Goal: Task Accomplishment & Management: Manage account settings

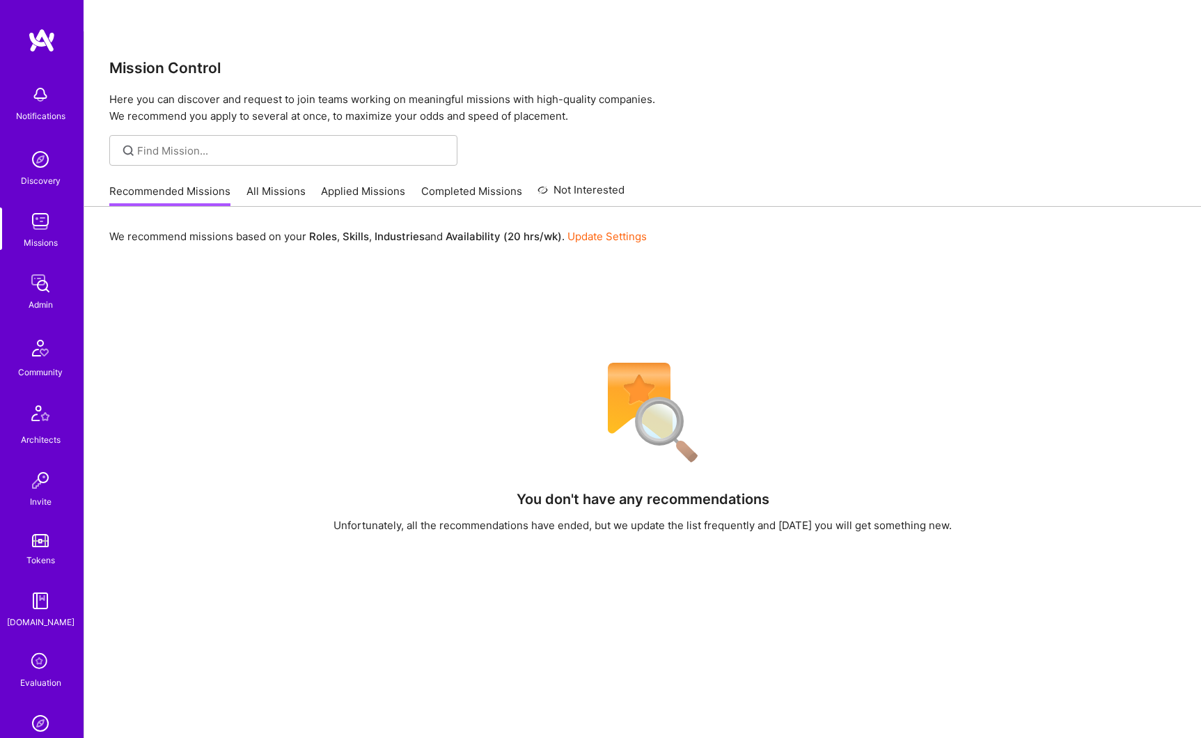
click at [36, 287] on img at bounding box center [40, 284] width 28 height 28
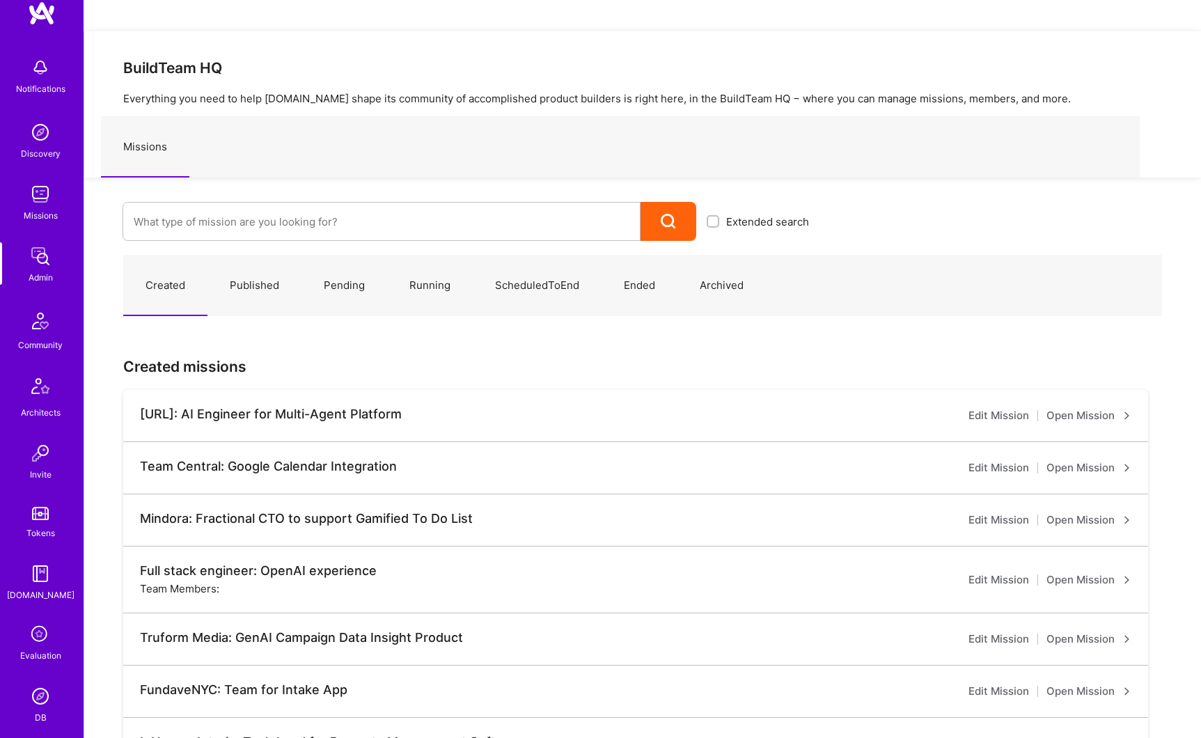
scroll to position [46, 0]
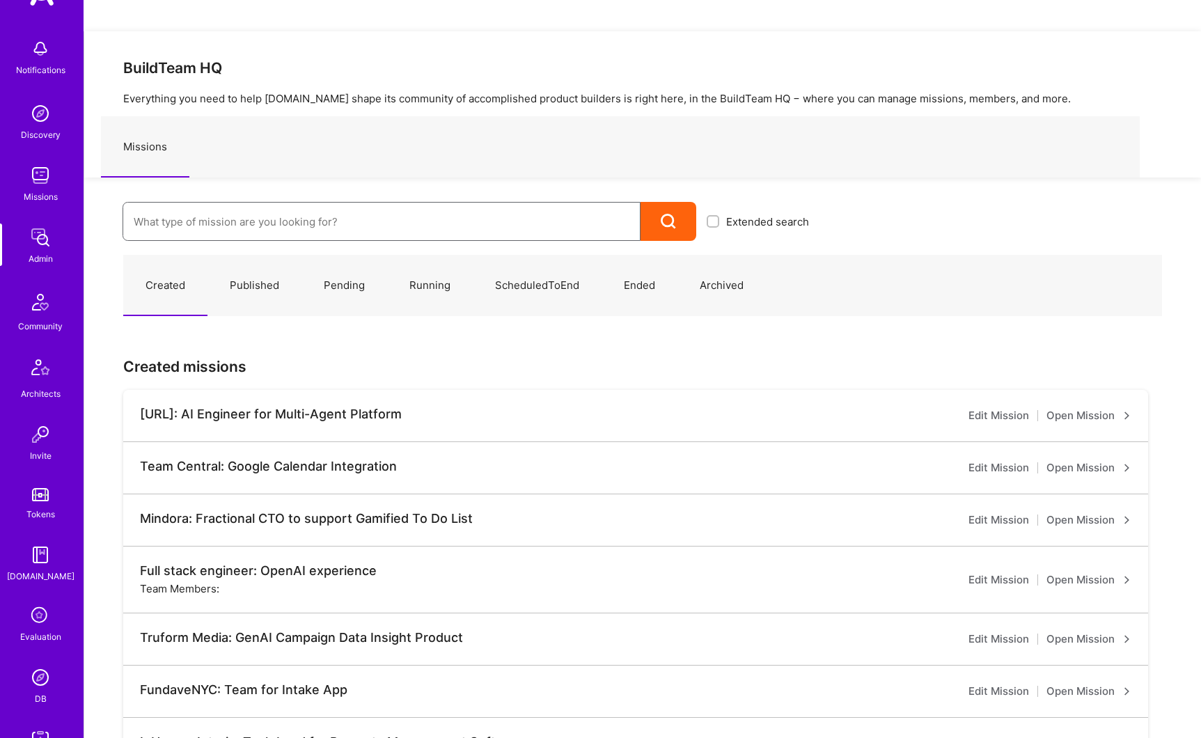
click at [240, 204] on input at bounding box center [382, 222] width 496 height 36
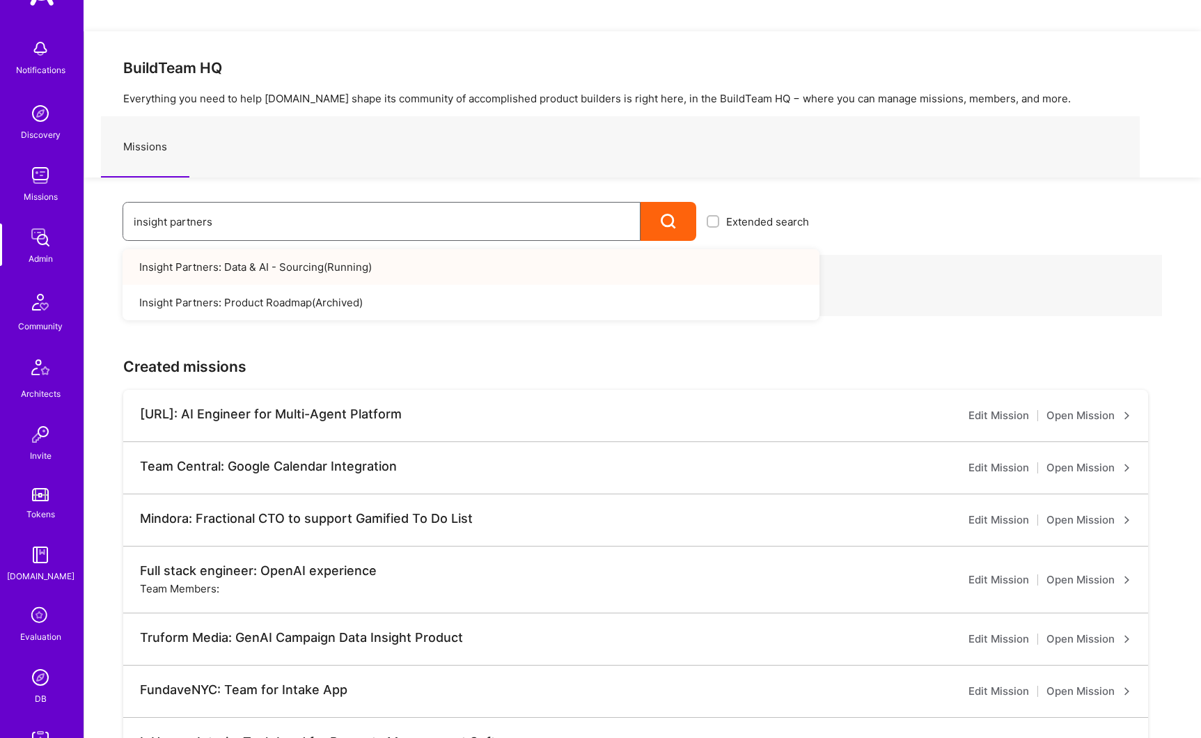
type input "insight partners"
click at [244, 249] on link "Insight Partners: Data & AI - Sourcing ( Running )" at bounding box center [471, 267] width 697 height 36
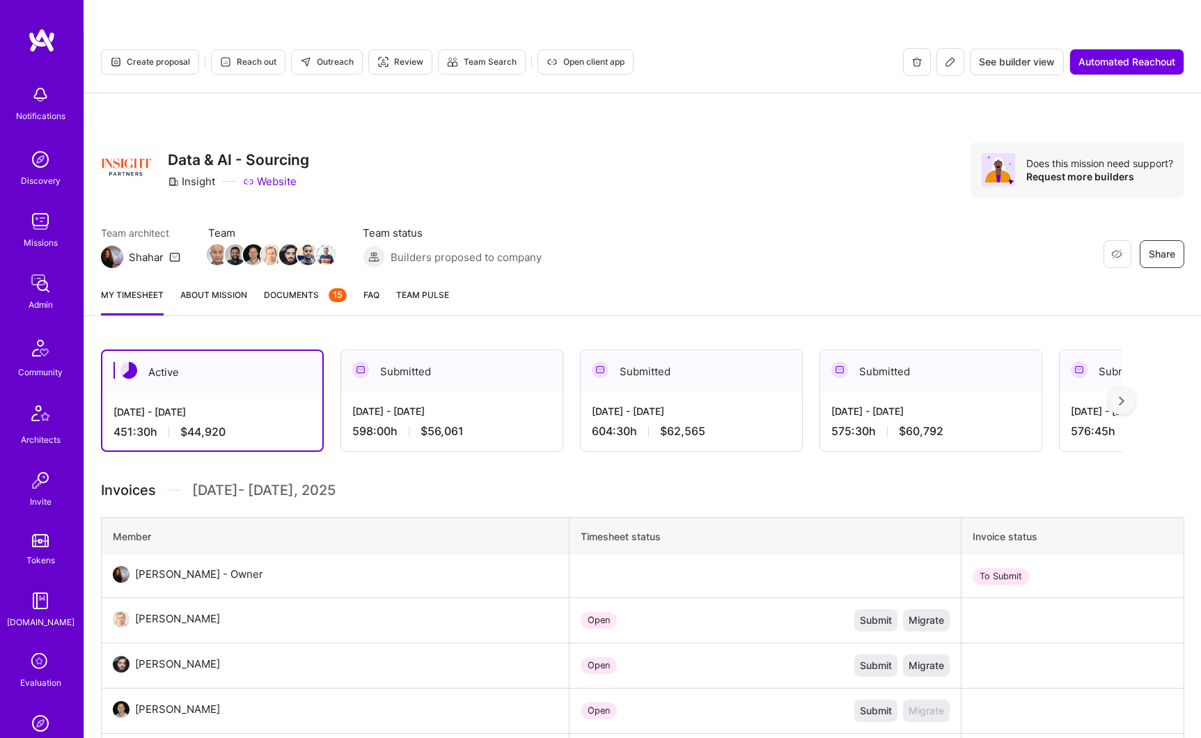
click at [943, 48] on button at bounding box center [951, 62] width 28 height 28
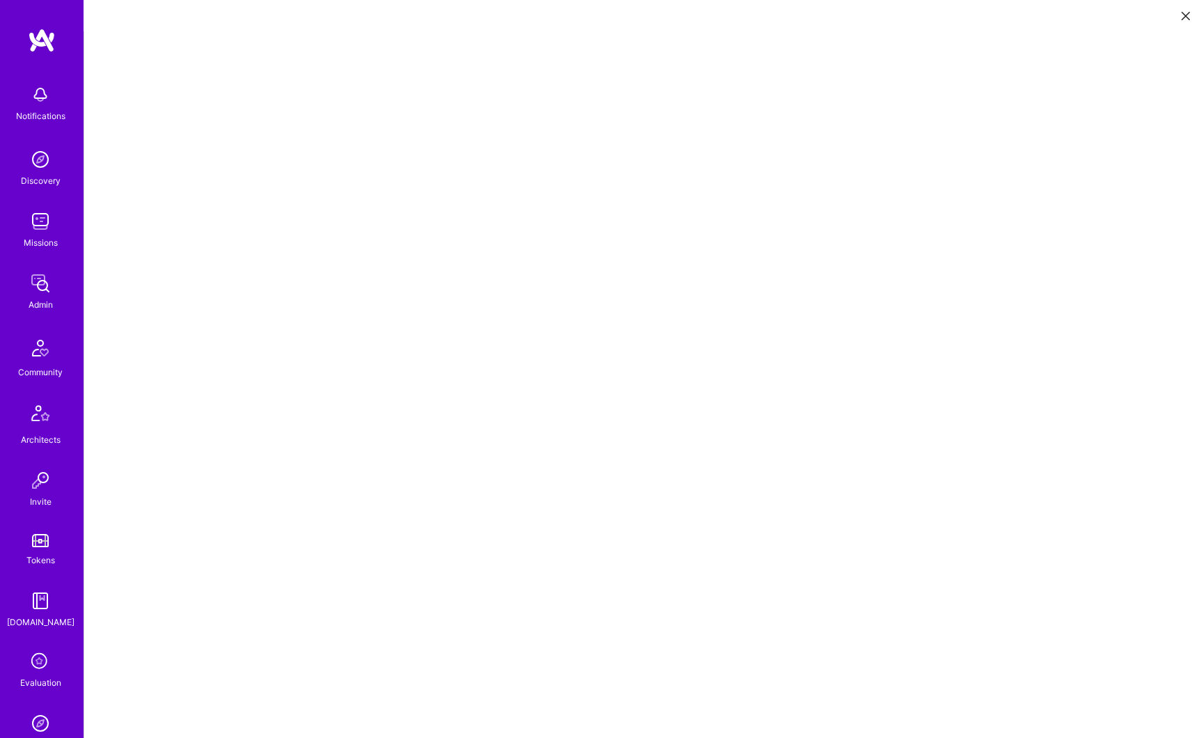
click at [1182, 17] on icon at bounding box center [1186, 16] width 8 height 8
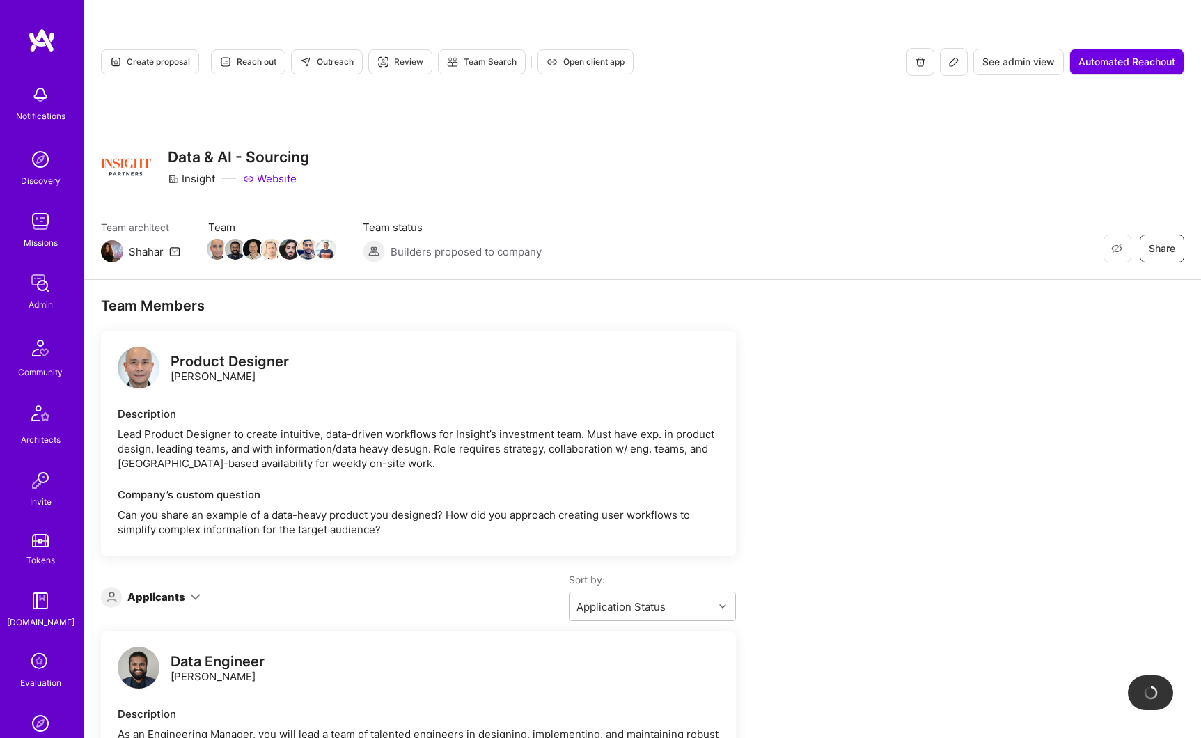
click at [1034, 55] on span "See admin view" at bounding box center [1019, 62] width 72 height 14
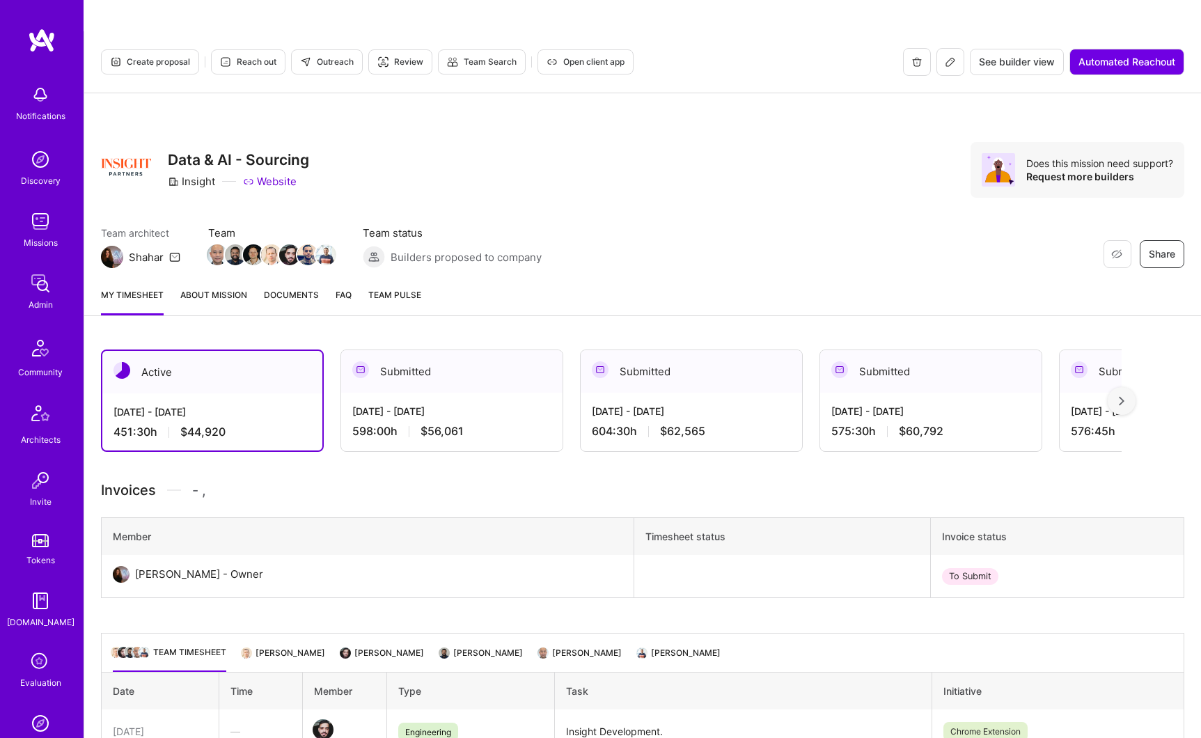
click at [289, 288] on span "Documents" at bounding box center [291, 295] width 55 height 15
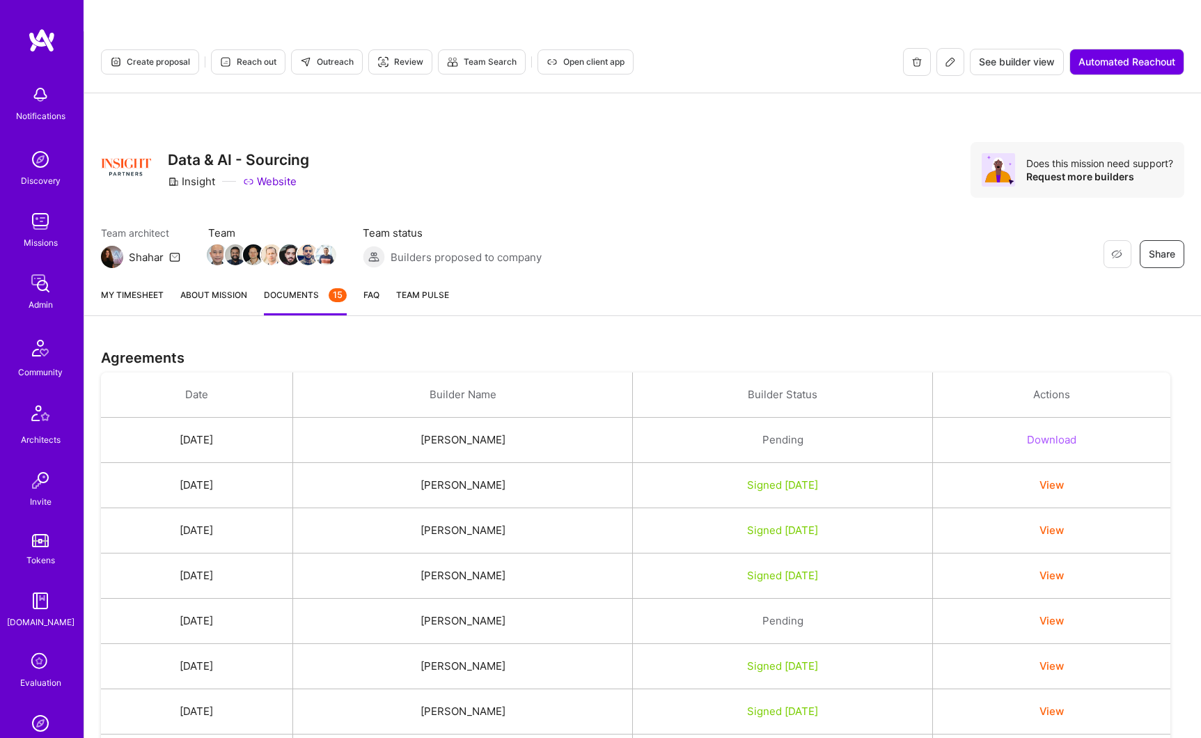
click at [1064, 478] on button "View" at bounding box center [1052, 485] width 24 height 15
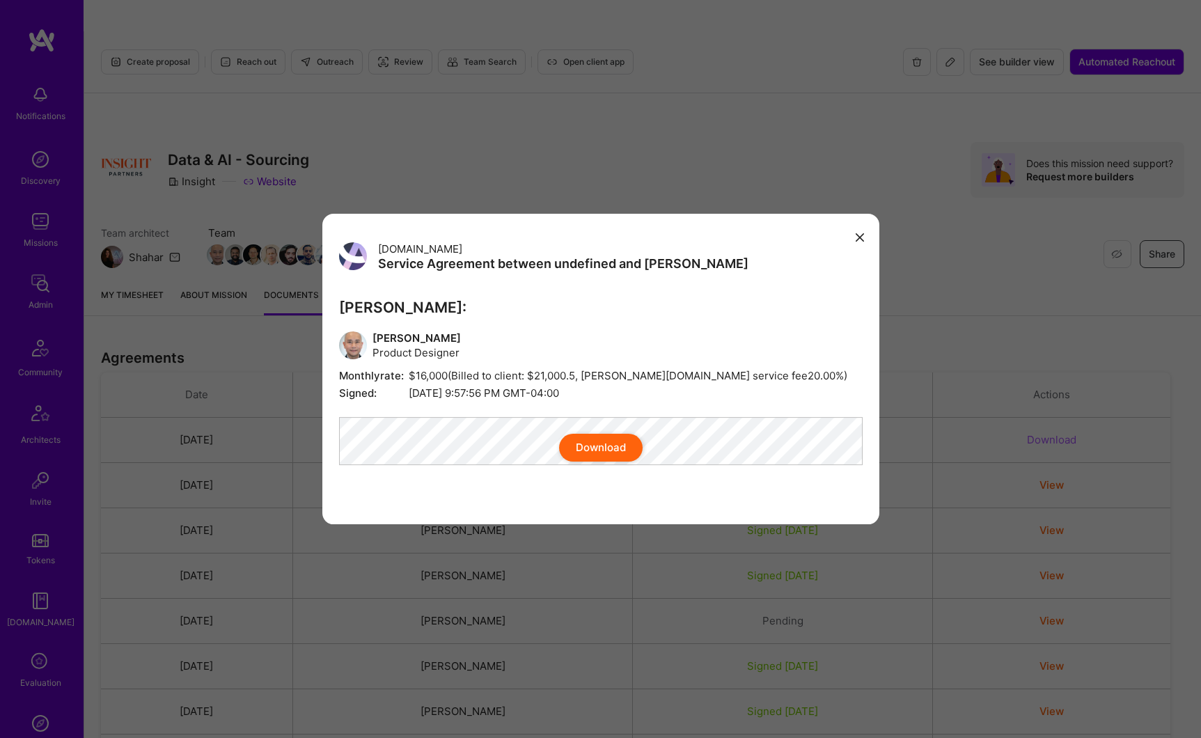
click at [465, 442] on div "Download" at bounding box center [601, 448] width 524 height 28
click at [609, 458] on button "Download" at bounding box center [601, 448] width 84 height 28
click at [551, 159] on div "A.Team Service Agreement between undefined and A.Teamer A.Teamer: Marvin Carlos…" at bounding box center [600, 369] width 1201 height 738
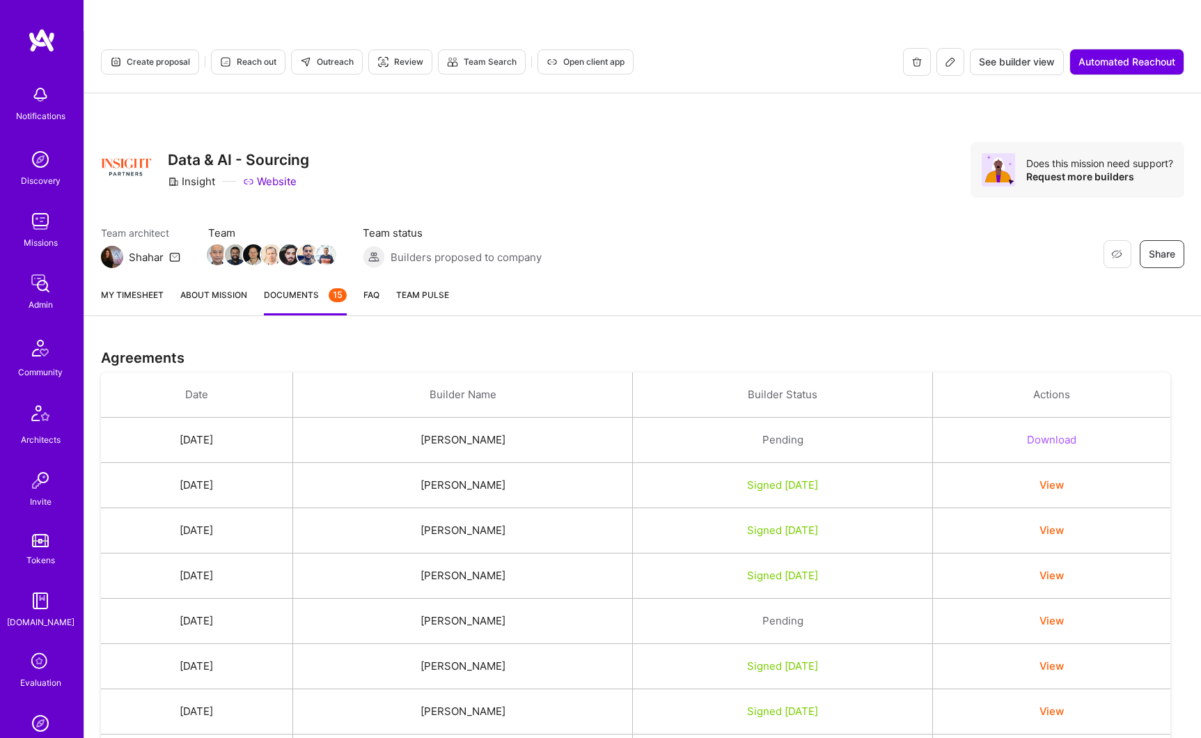
click at [945, 56] on icon at bounding box center [950, 61] width 11 height 11
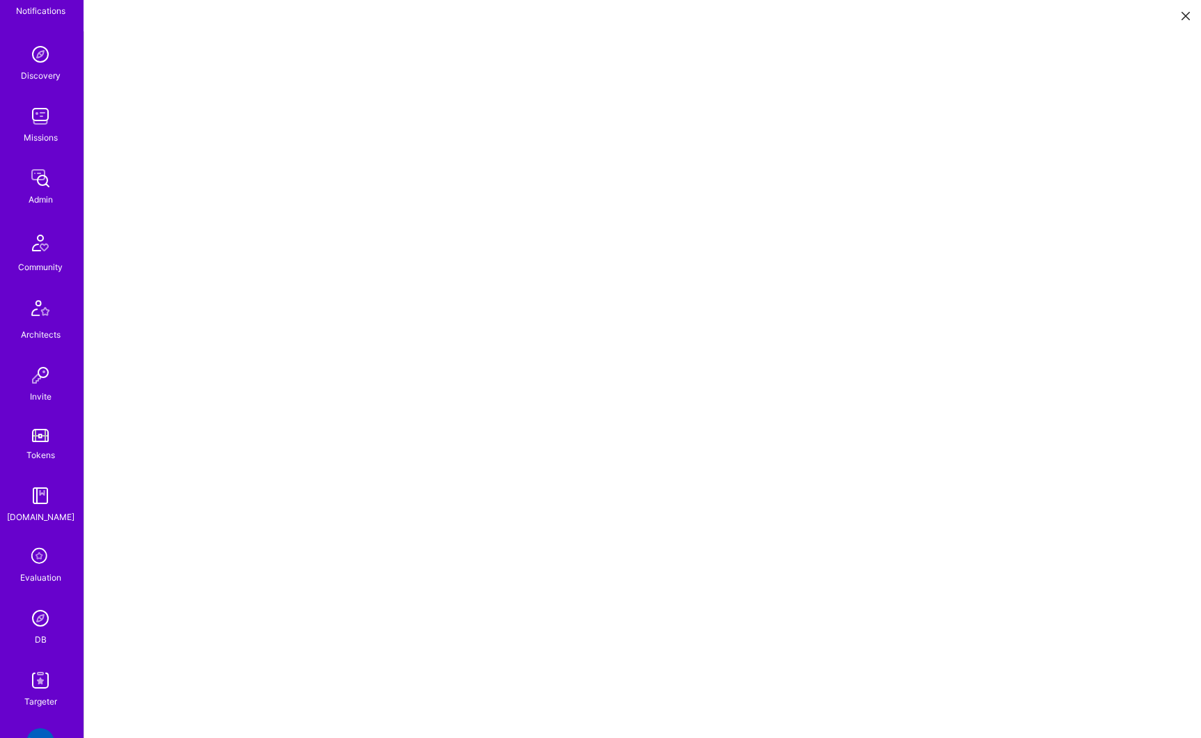
scroll to position [177, 0]
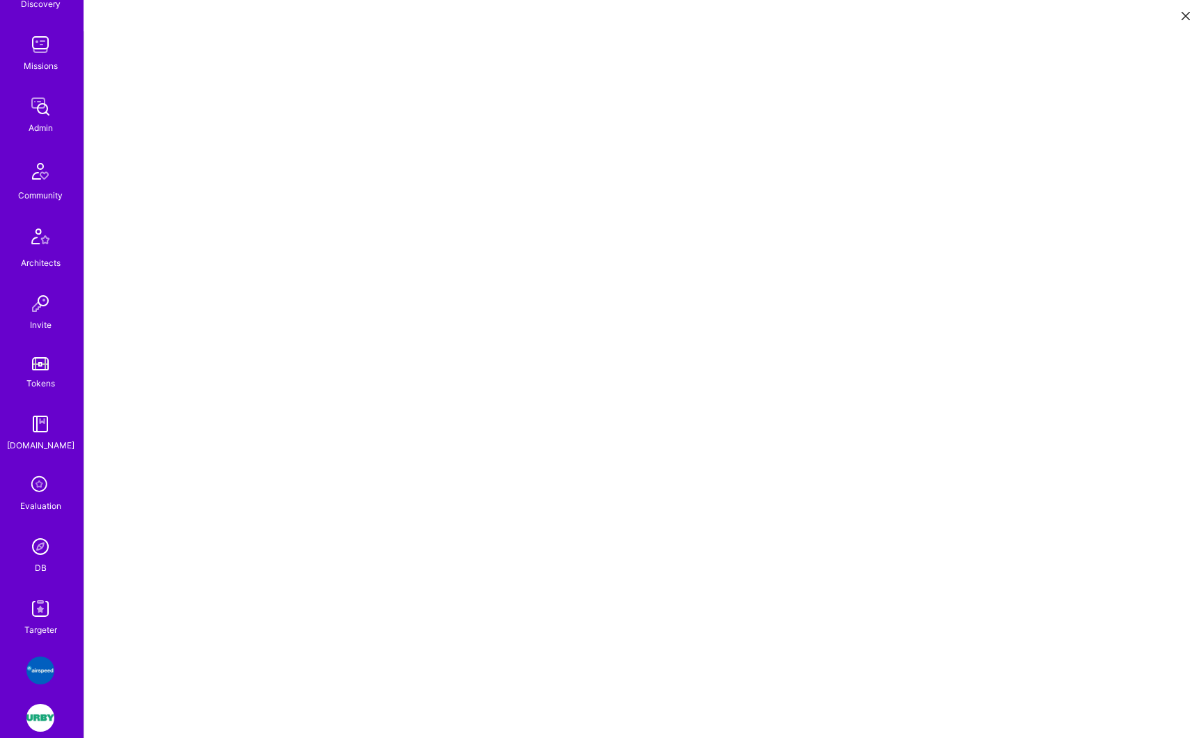
click at [35, 561] on div "DB" at bounding box center [41, 568] width 12 height 15
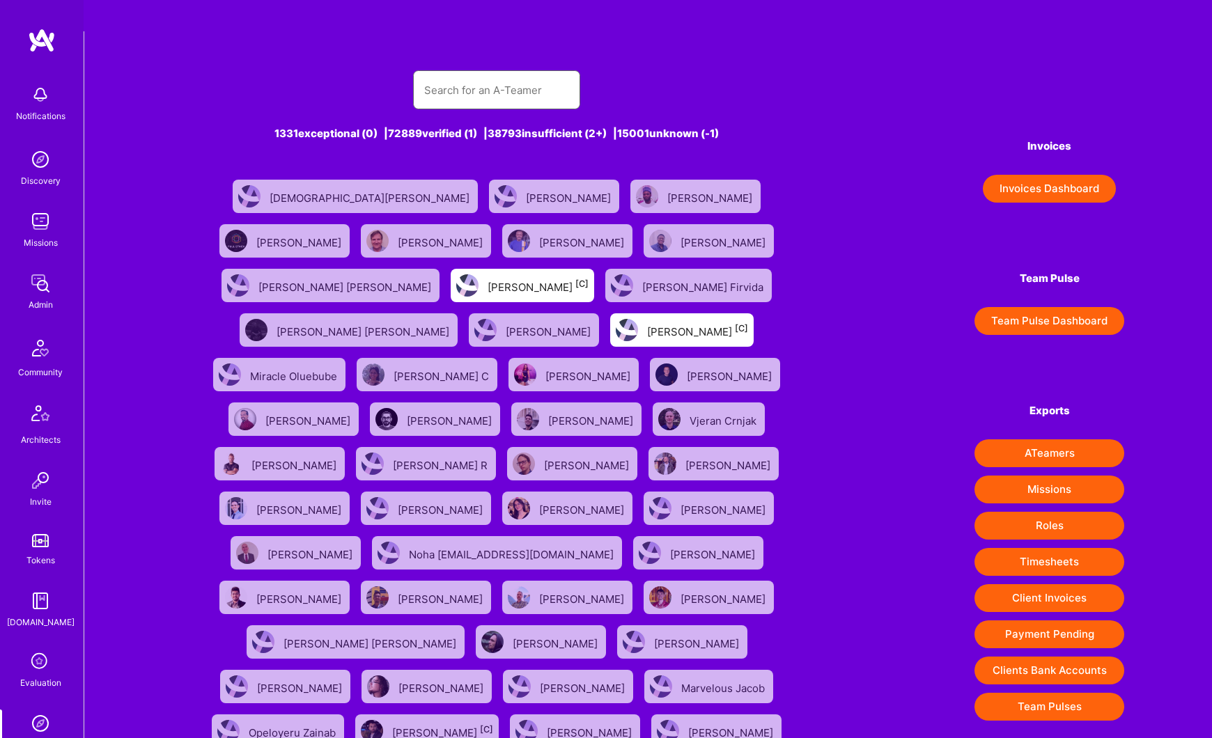
click at [507, 72] on input "text" at bounding box center [496, 90] width 145 height 36
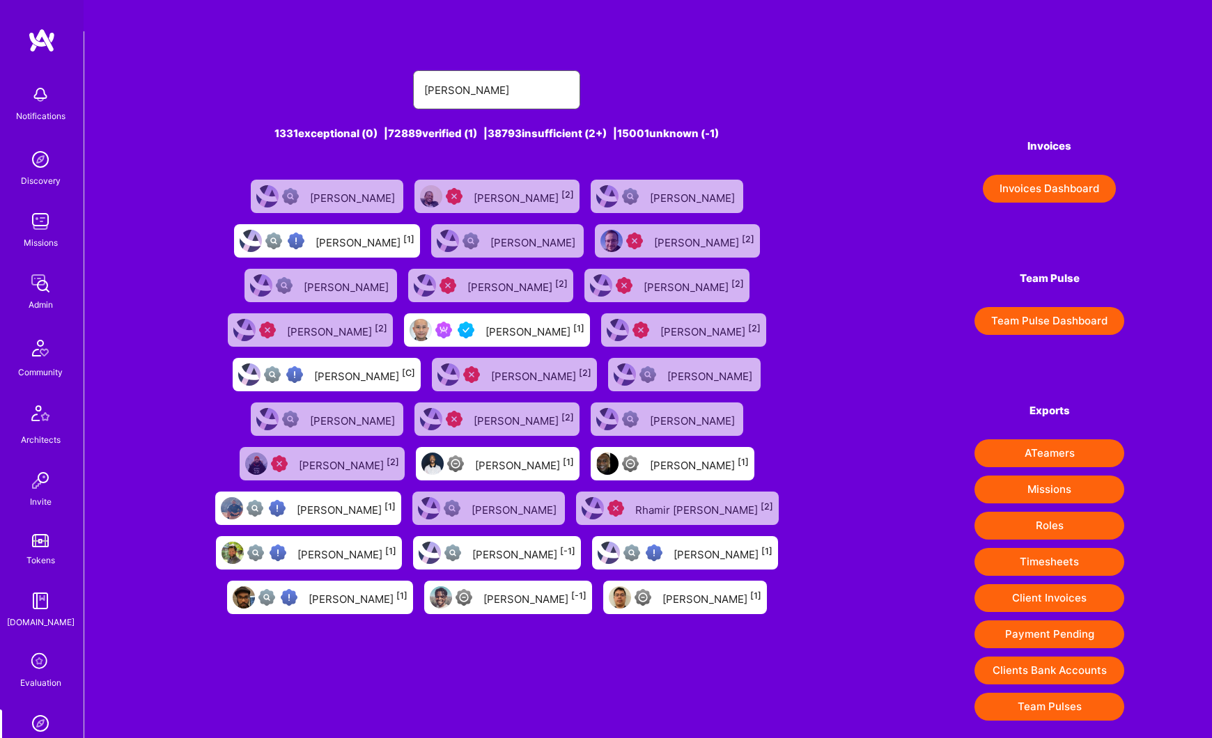
type input "marvin"
click at [485, 321] on div "Marvin Carlos [1]" at bounding box center [534, 330] width 99 height 18
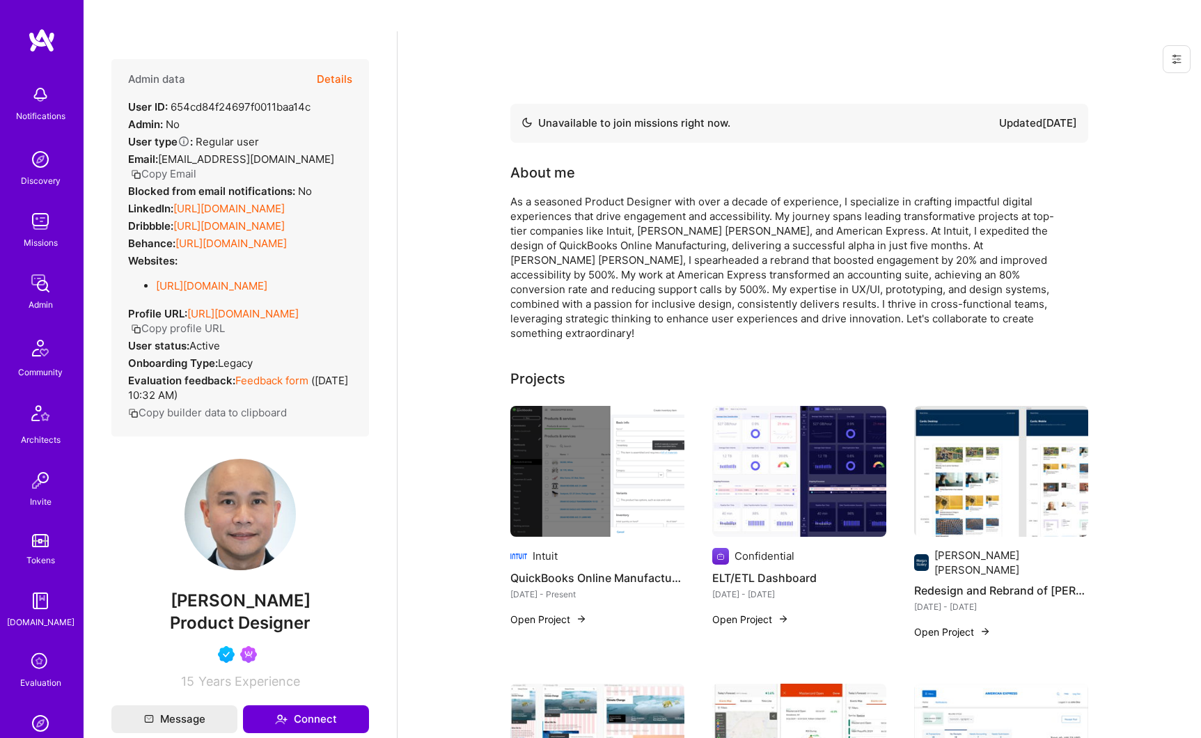
click at [334, 59] on button "Details" at bounding box center [335, 79] width 36 height 40
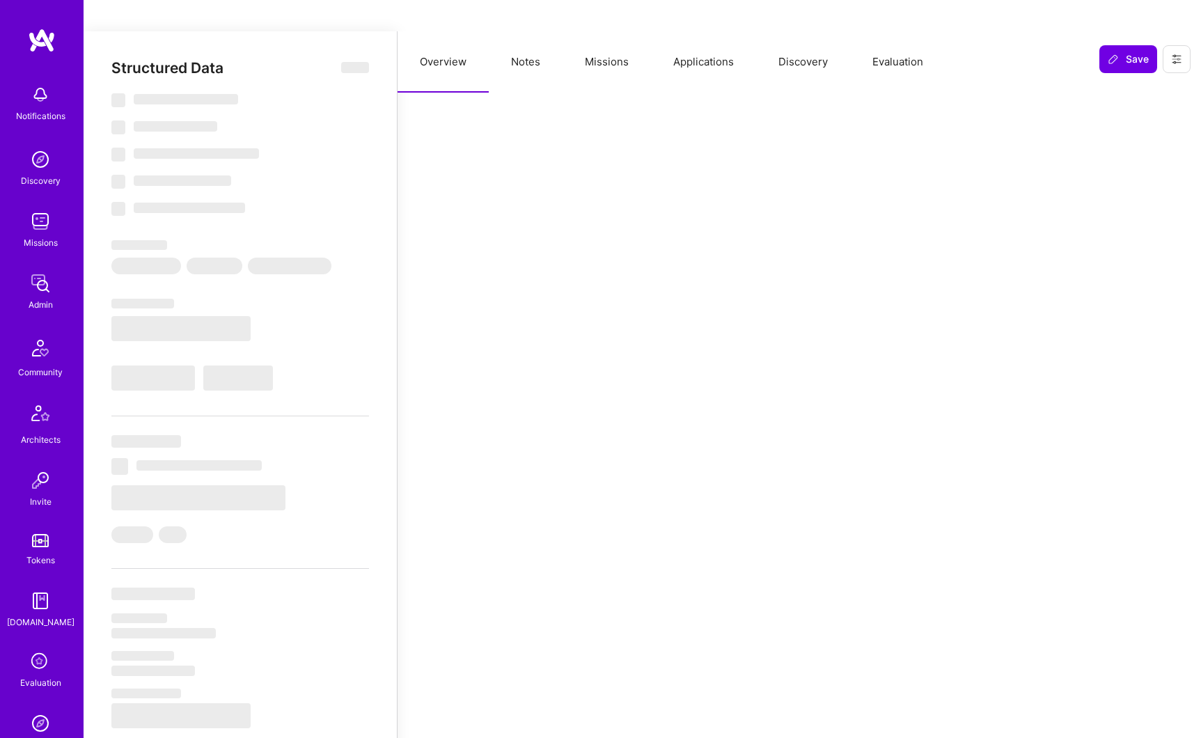
click at [715, 34] on button "Applications" at bounding box center [703, 61] width 105 height 61
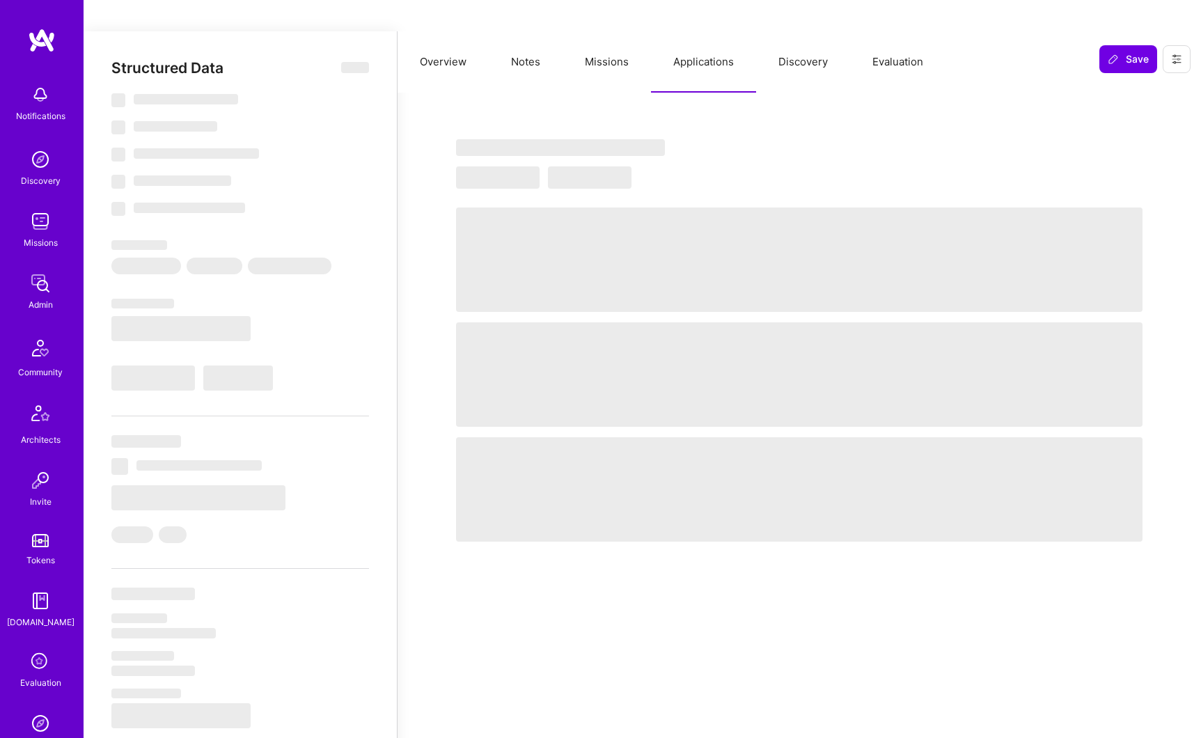
select select "Not Available"
select select "1 Month"
select select "4"
select select "7"
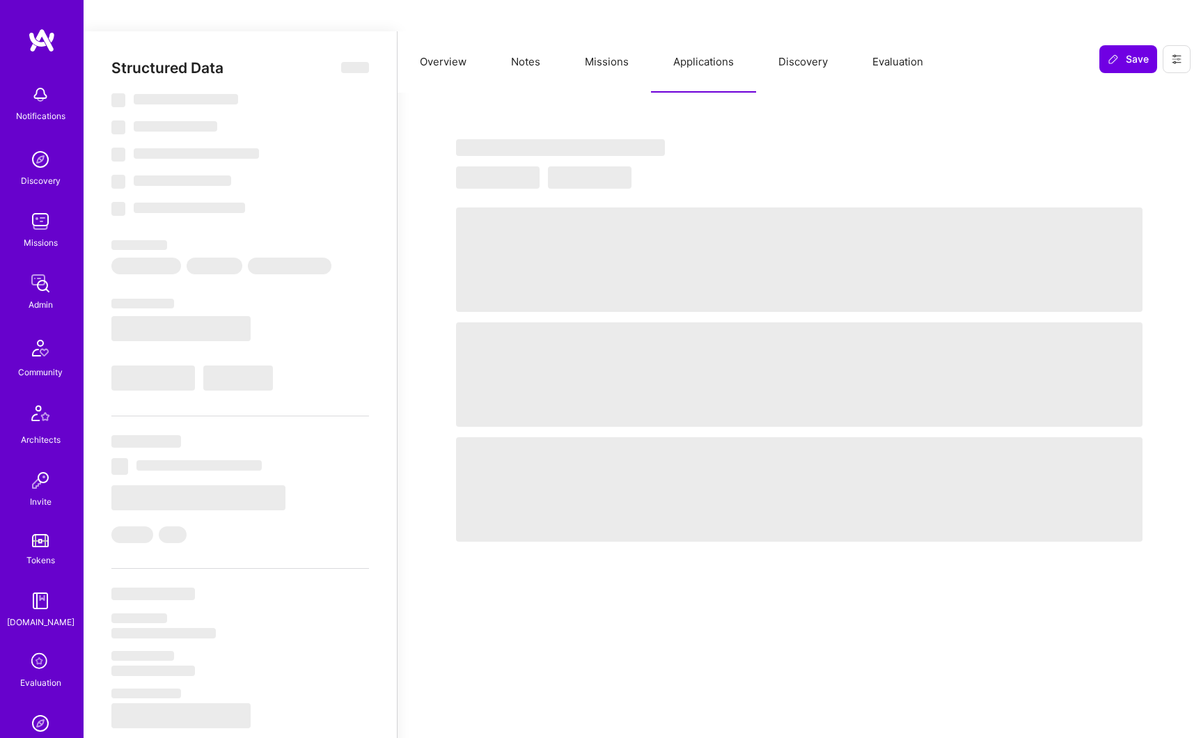
select select "7"
select select "US"
